Goal: Task Accomplishment & Management: Manage account settings

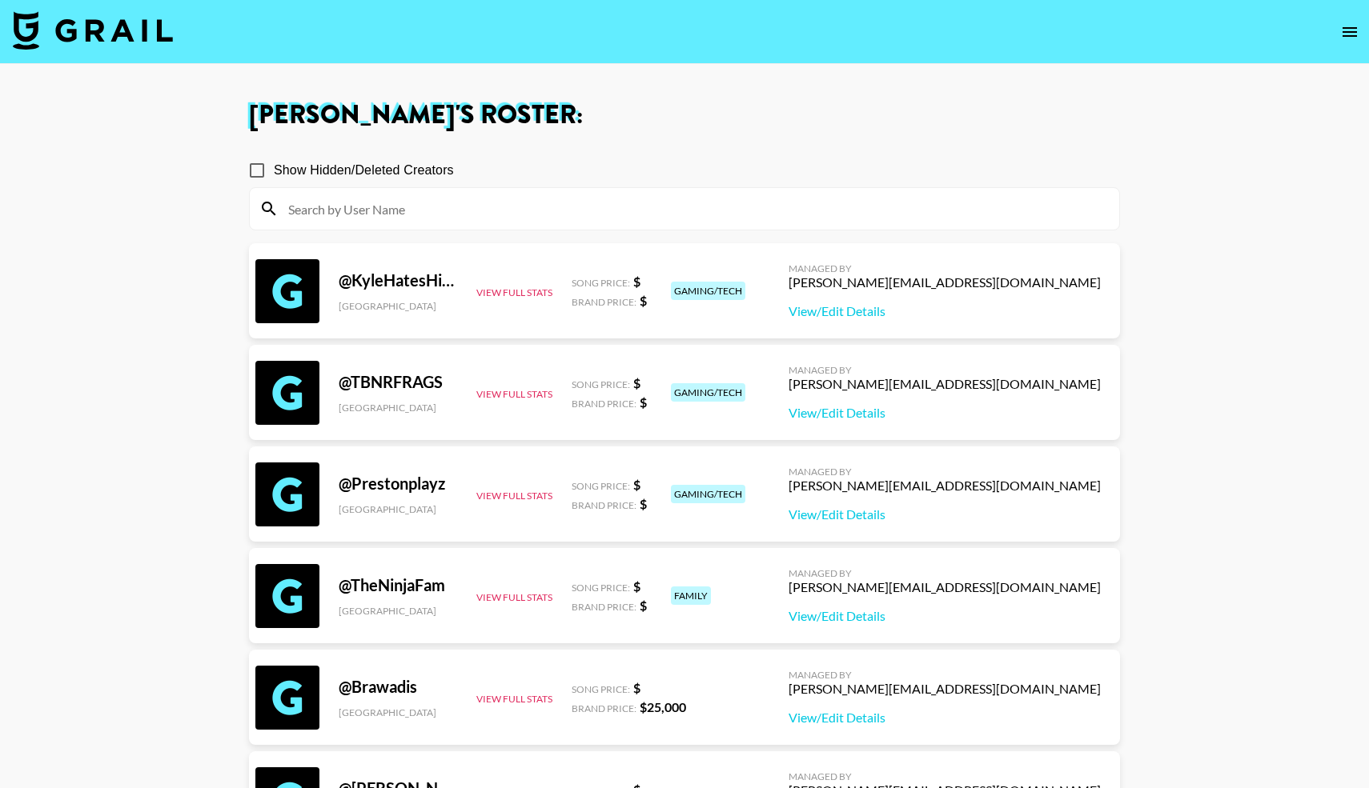
click at [62, 34] on img at bounding box center [93, 30] width 160 height 38
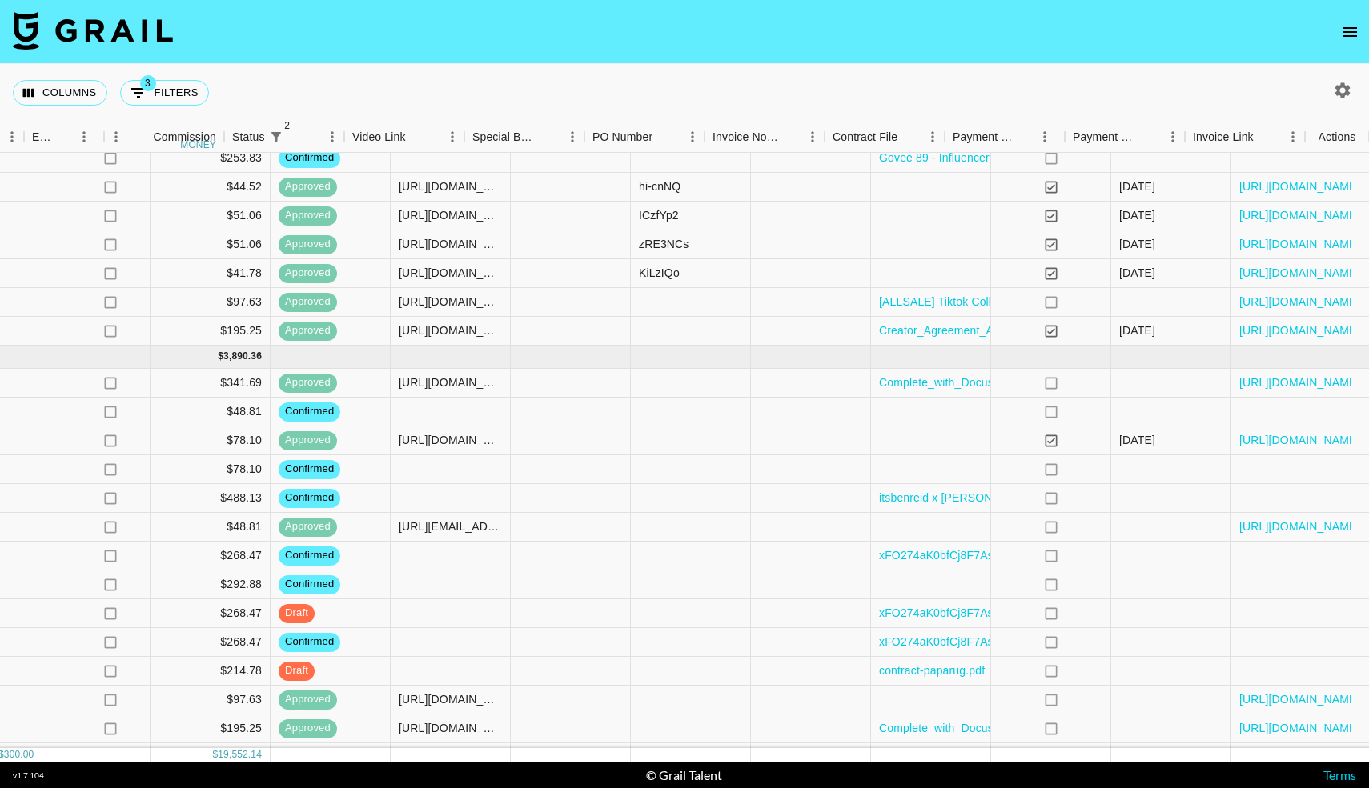
scroll to position [2009, 1269]
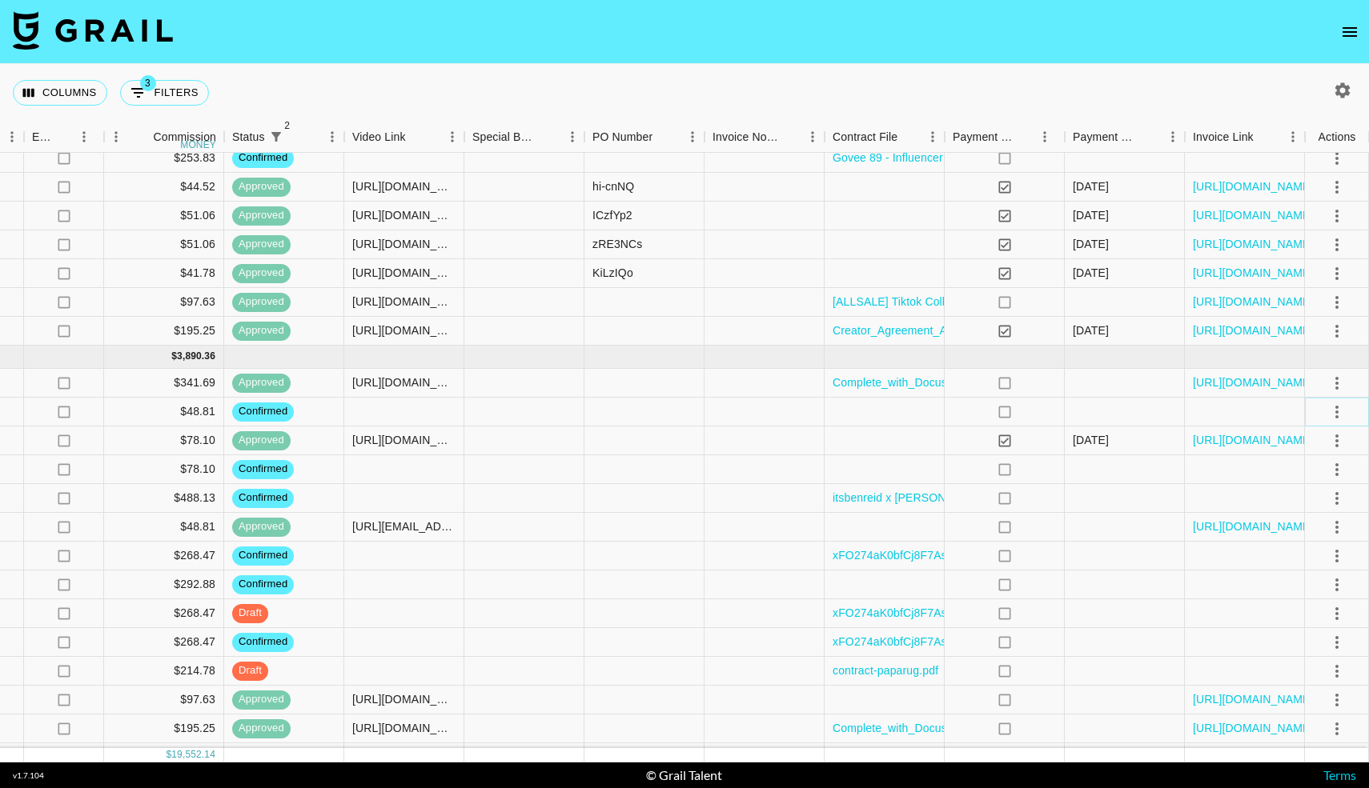
click at [1337, 411] on icon "select merge strategy" at bounding box center [1336, 412] width 3 height 13
click at [1297, 501] on li "Draft Created" at bounding box center [1317, 504] width 104 height 29
click at [386, 415] on div at bounding box center [404, 412] width 120 height 29
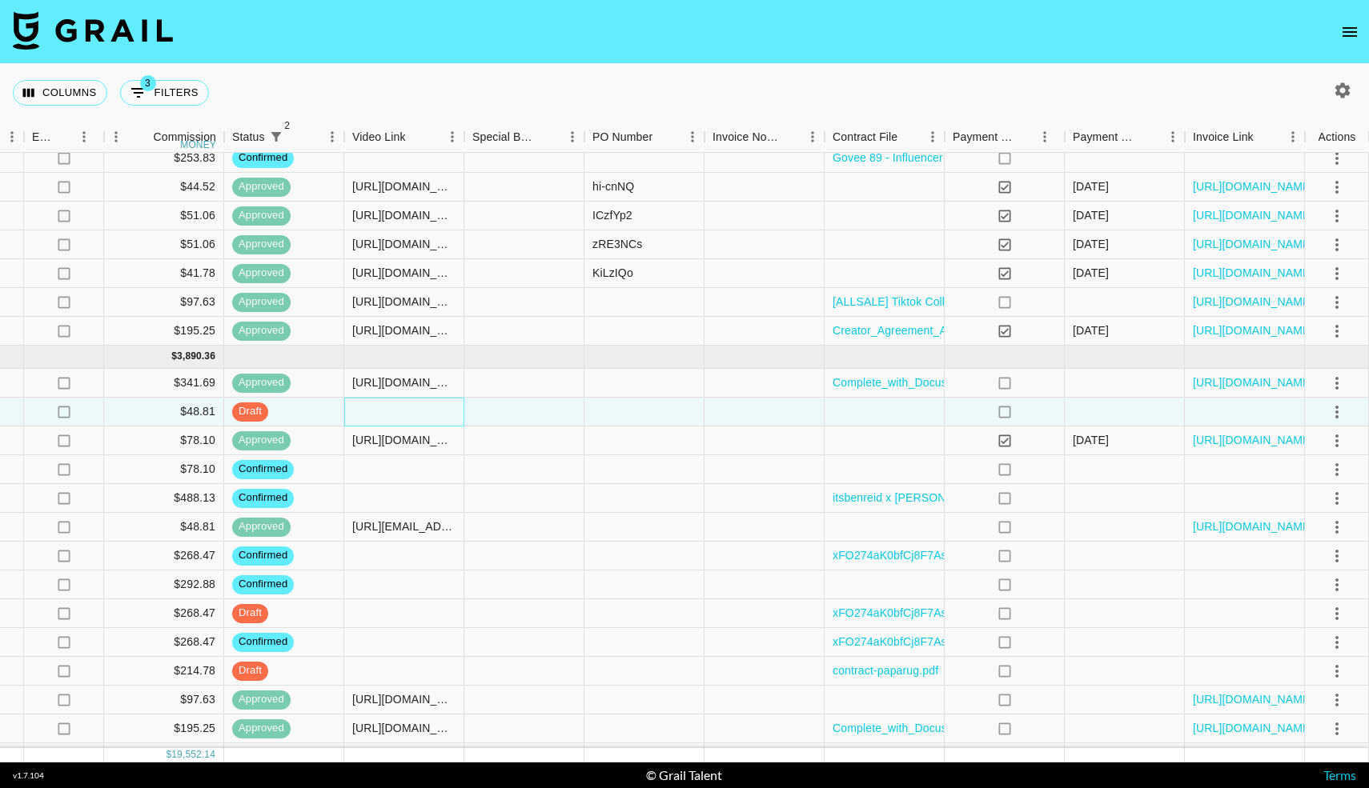
click at [386, 415] on div at bounding box center [404, 412] width 120 height 29
type input "[URL][DOMAIN_NAME]"
click at [516, 416] on div at bounding box center [524, 412] width 120 height 29
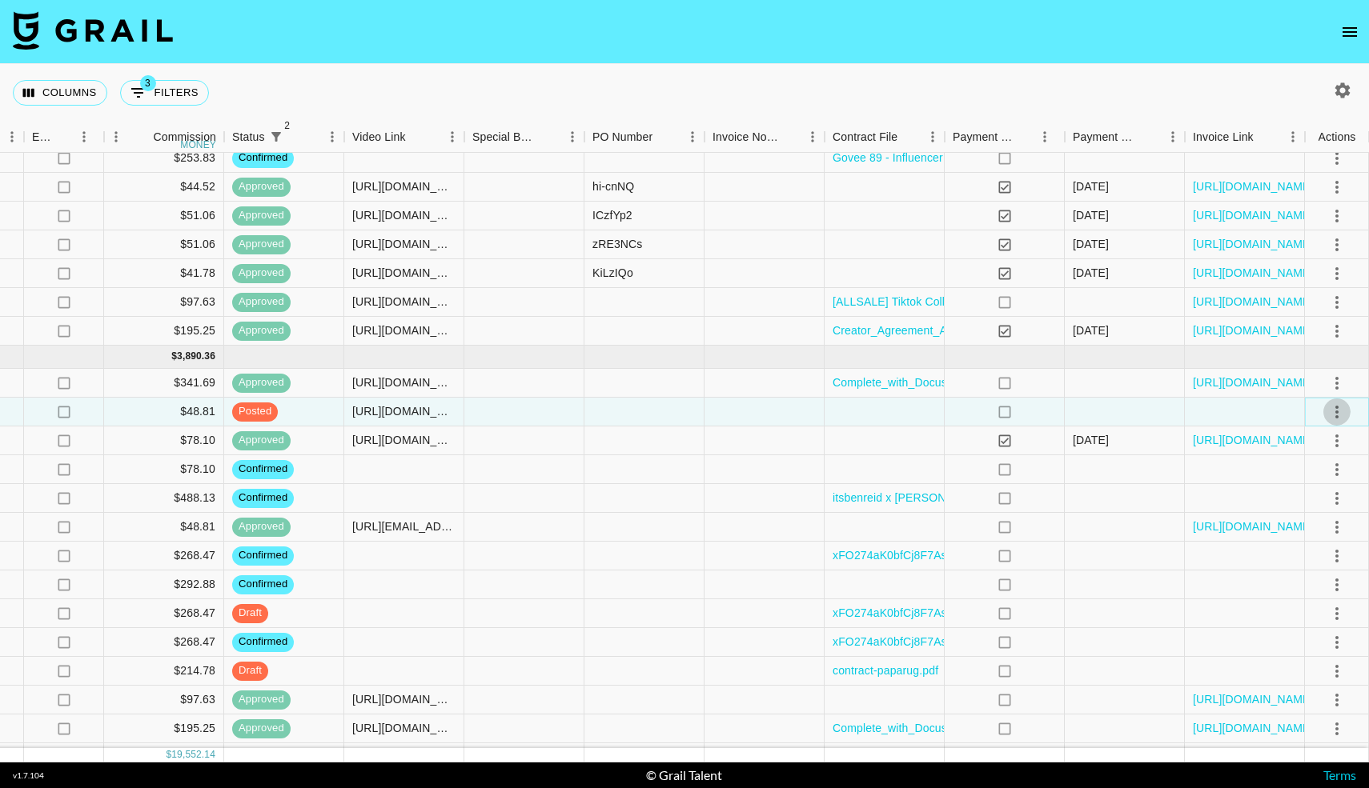
click at [1346, 411] on button "select merge strategy" at bounding box center [1336, 412] width 27 height 27
click at [1290, 564] on div "Approve" at bounding box center [1302, 561] width 49 height 19
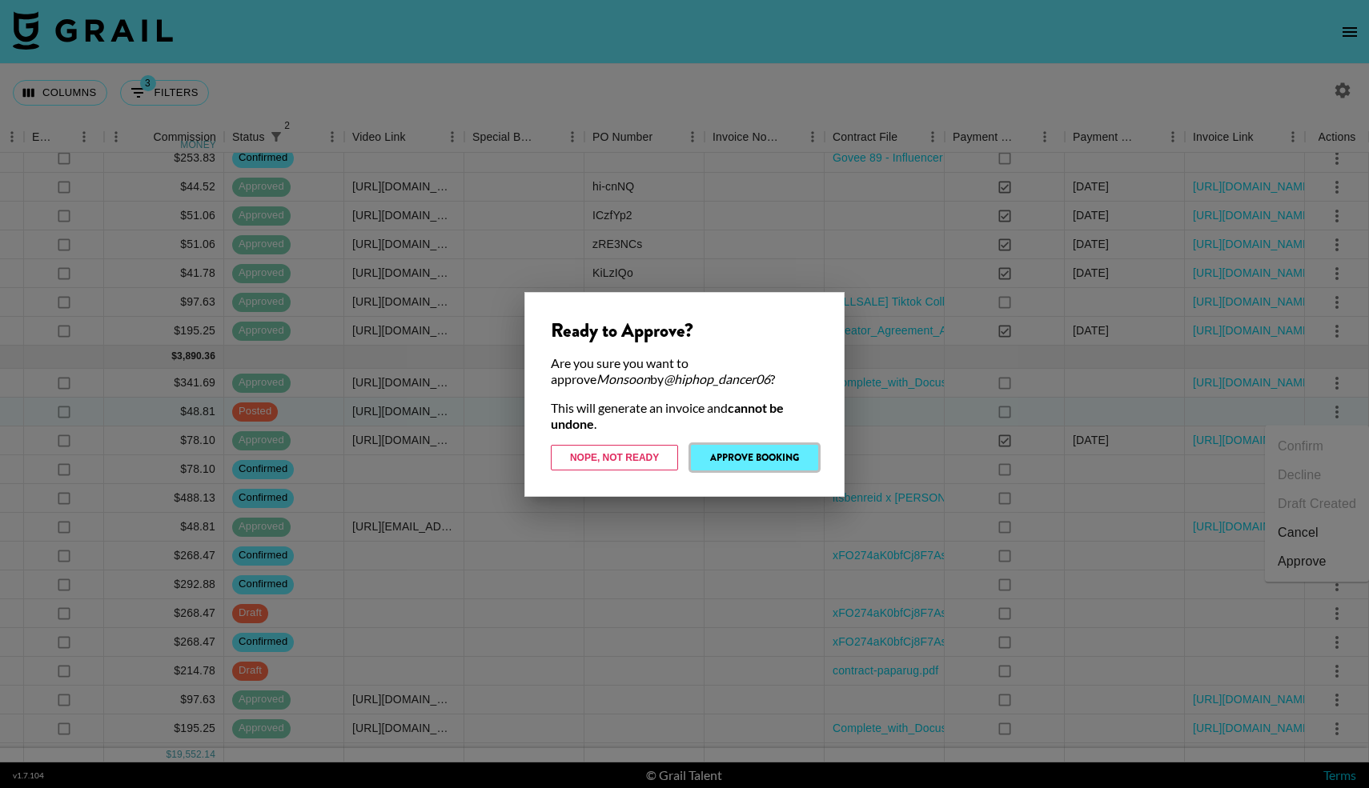
click at [740, 461] on button "Approve Booking" at bounding box center [754, 458] width 127 height 26
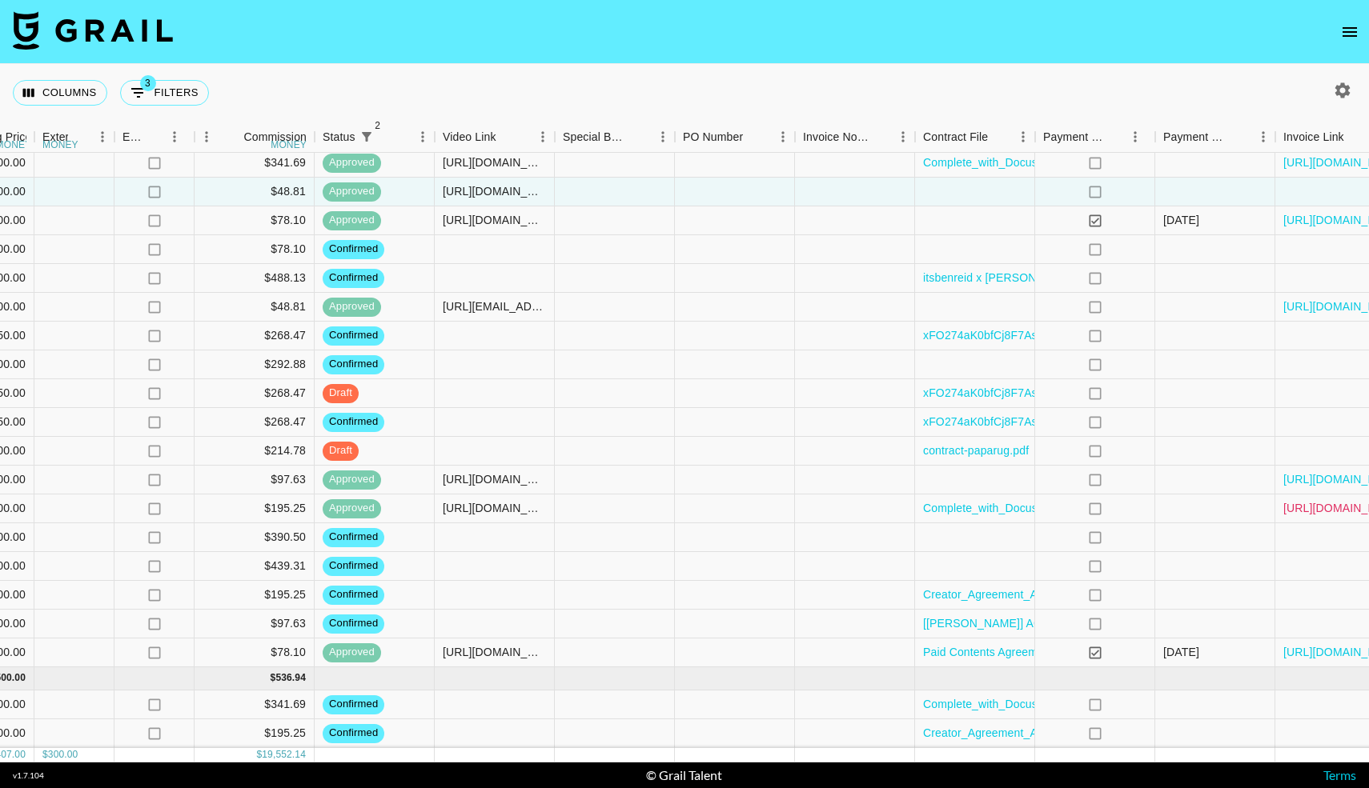
scroll to position [2229, 1269]
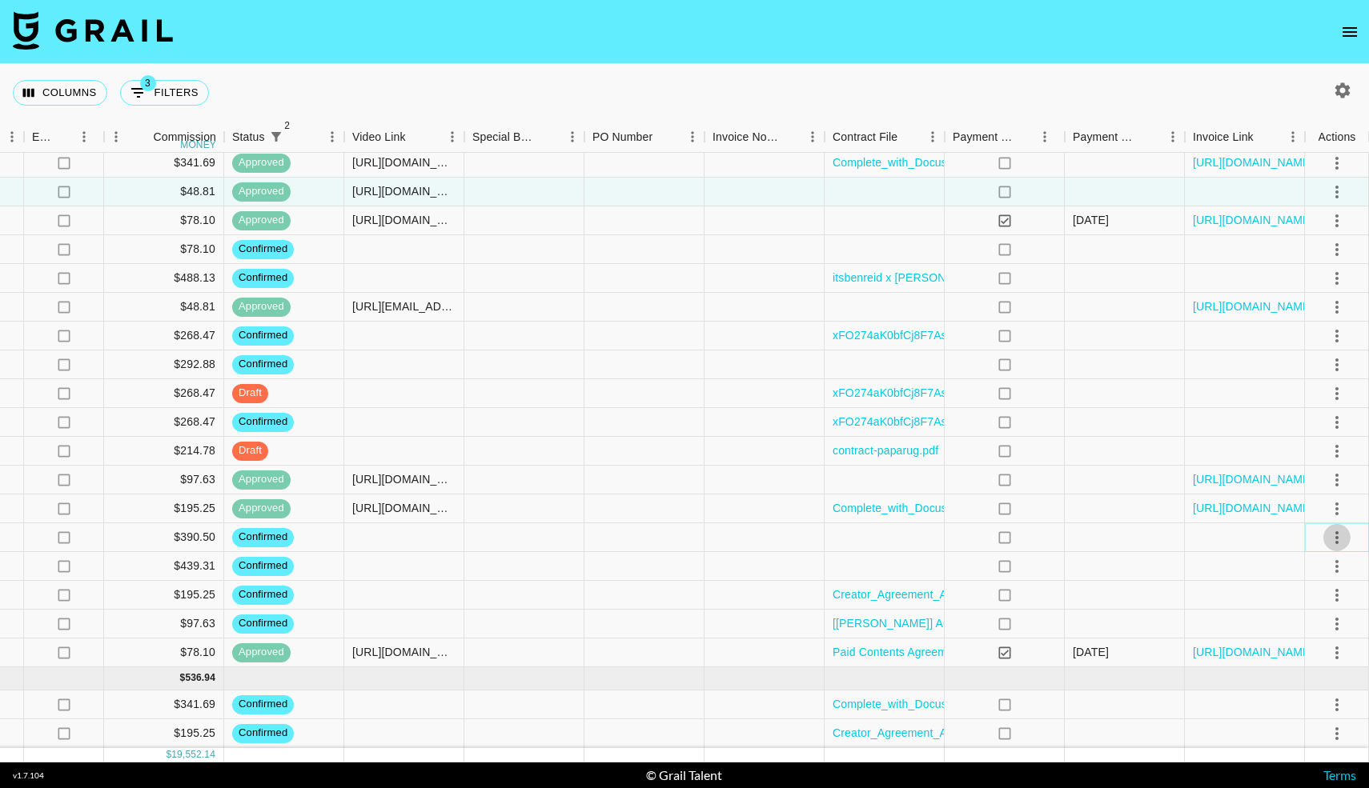
click at [1338, 539] on icon "select merge strategy" at bounding box center [1336, 537] width 19 height 19
click at [1298, 618] on li "Draft Created" at bounding box center [1317, 630] width 104 height 29
click at [899, 555] on div at bounding box center [884, 566] width 120 height 29
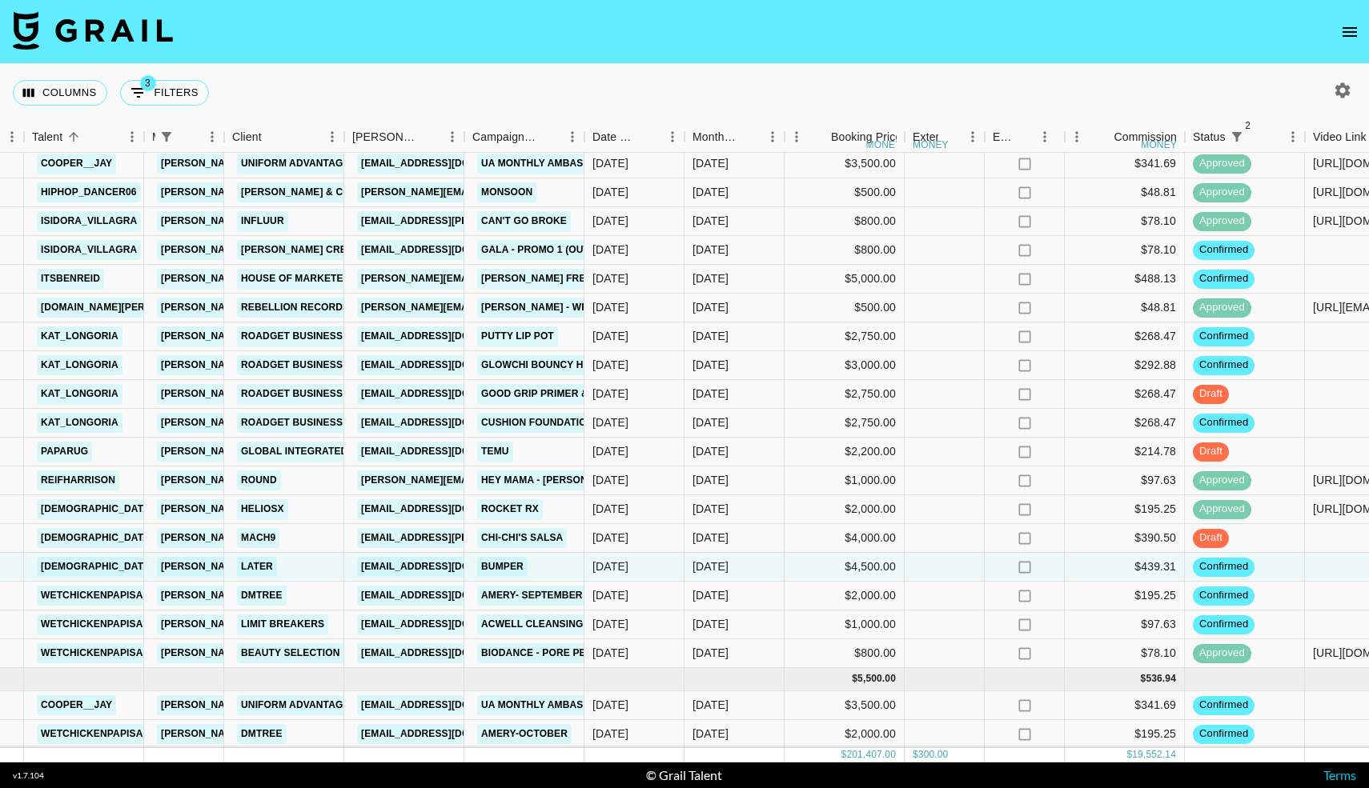
scroll to position [2229, 308]
